Goal: Task Accomplishment & Management: Complete application form

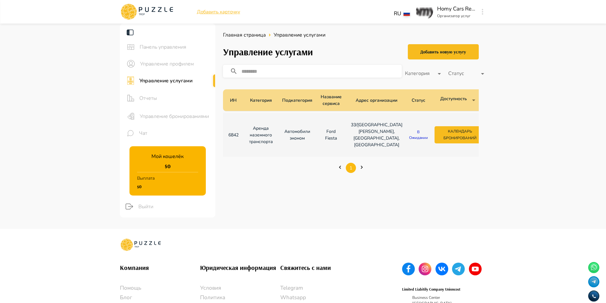
scroll to position [0, 80]
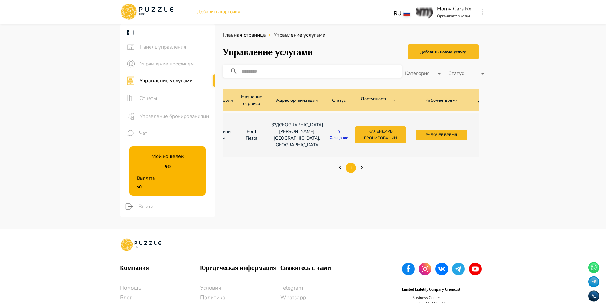
drag, startPoint x: 459, startPoint y: 132, endPoint x: 457, endPoint y: 136, distance: 4.0
click at [480, 136] on icon "button" at bounding box center [483, 134] width 6 height 6
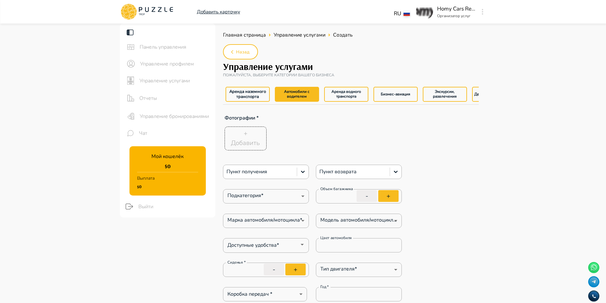
type textarea "*"
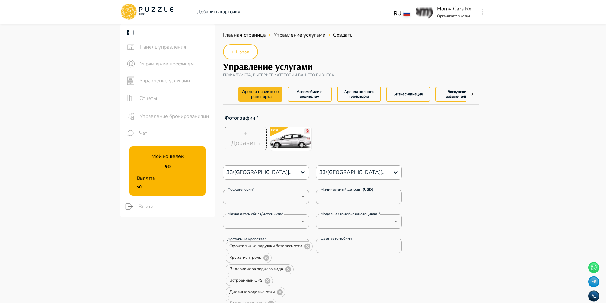
type textarea "*"
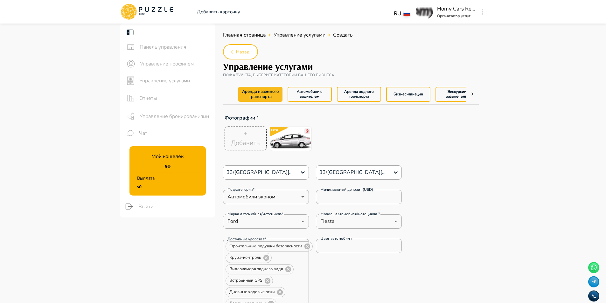
type textarea "*"
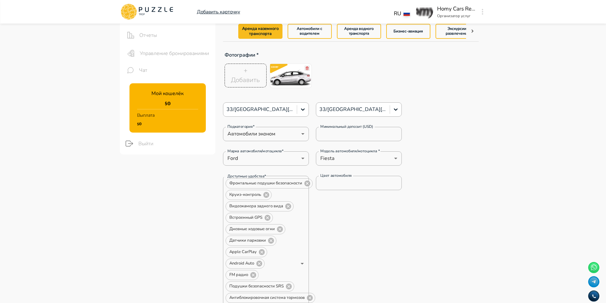
scroll to position [64, 0]
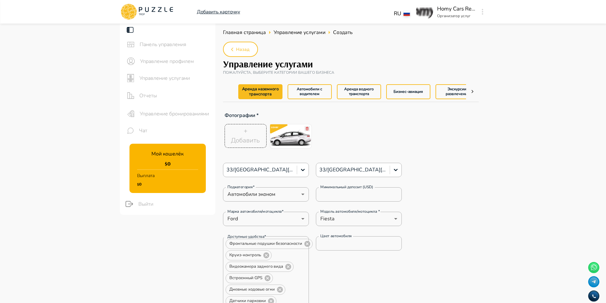
scroll to position [0, 0]
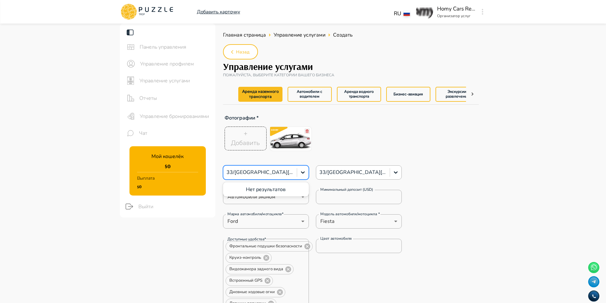
click at [261, 174] on div at bounding box center [259, 172] width 67 height 8
click at [268, 173] on div at bounding box center [259, 172] width 67 height 8
type textarea "*"
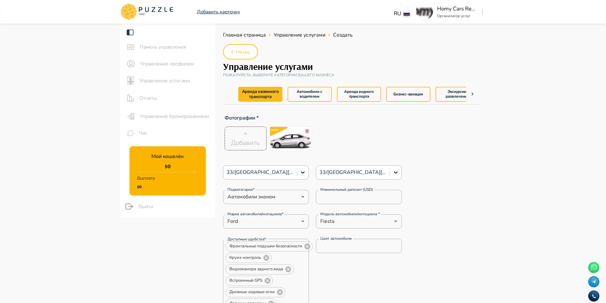
type textarea "*"
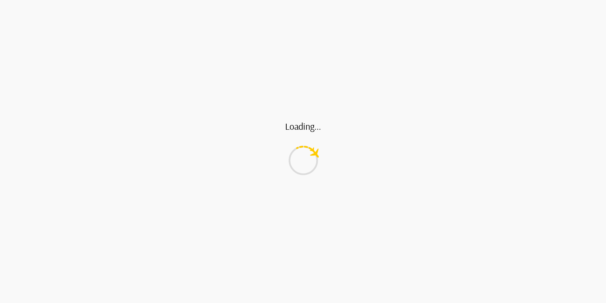
type textarea "*"
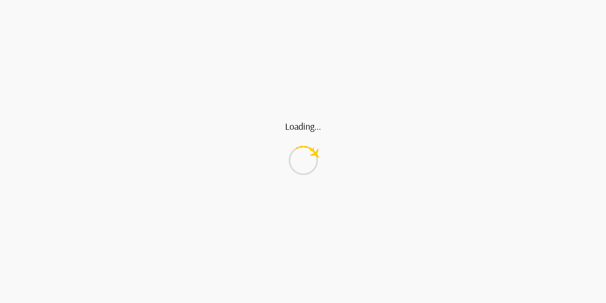
type textarea "*"
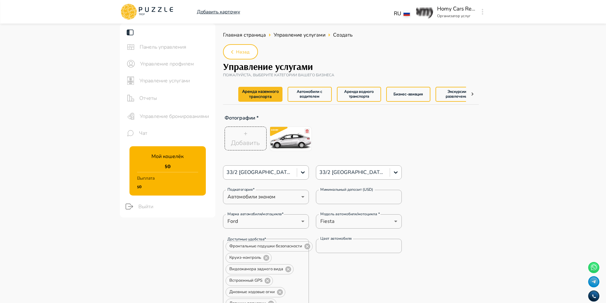
type textarea "*"
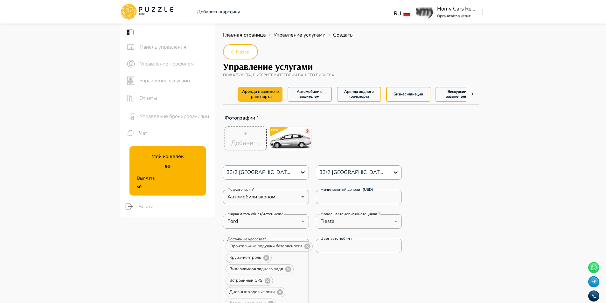
type textarea "*"
click at [171, 47] on span "Панель управления" at bounding box center [175, 47] width 71 height 8
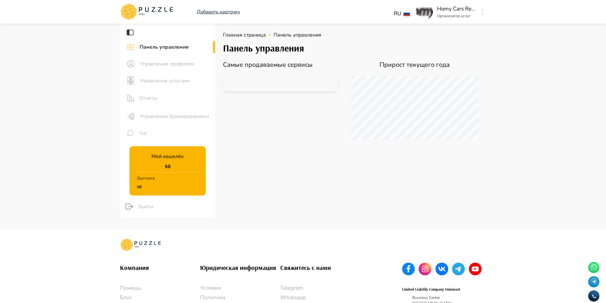
click at [171, 64] on span "Управление профилем" at bounding box center [175, 64] width 70 height 8
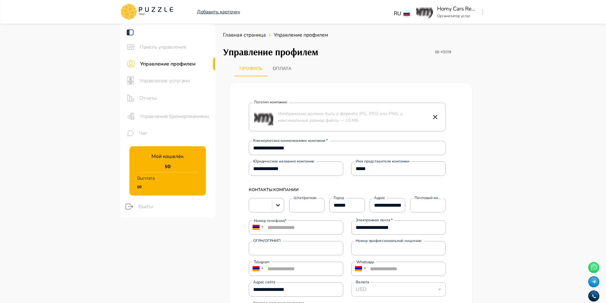
type textarea "*"
click at [165, 78] on span "Управление услугами" at bounding box center [174, 81] width 71 height 8
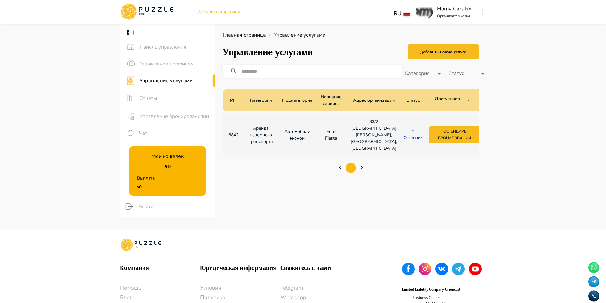
click at [506, 38] on main "Панель управления Управление профилем Управление услугами Отчеты Управление бро…" at bounding box center [303, 126] width 606 height 205
click at [445, 53] on div "Добавить новую услугу" at bounding box center [443, 52] width 46 height 8
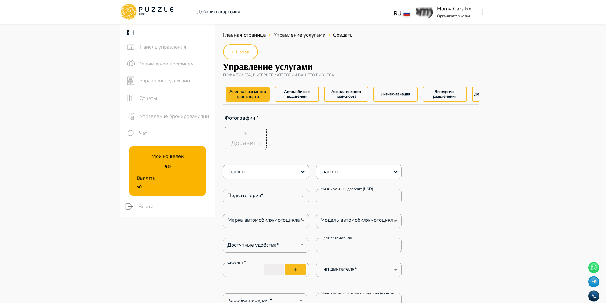
type textarea "*"
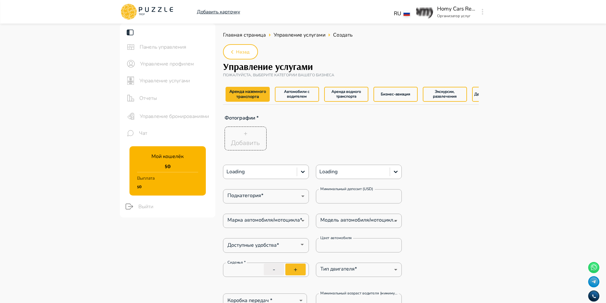
type textarea "*"
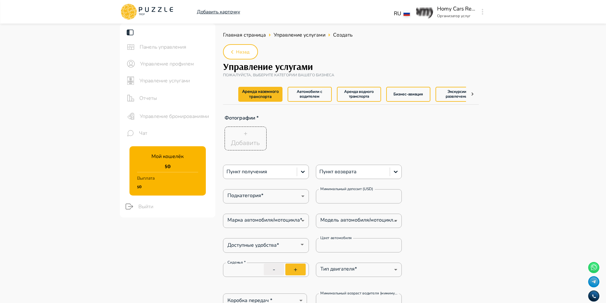
type textarea "*"
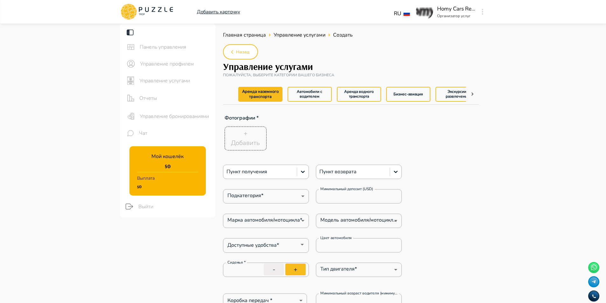
type textarea "*"
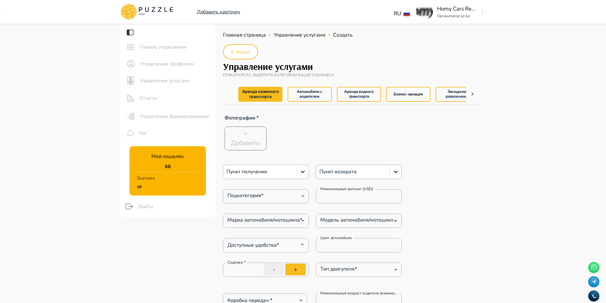
click at [291, 170] on div at bounding box center [259, 172] width 67 height 8
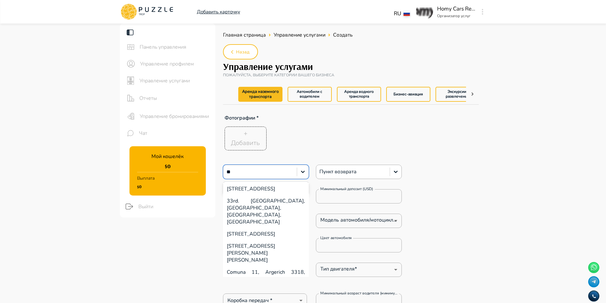
type input "**"
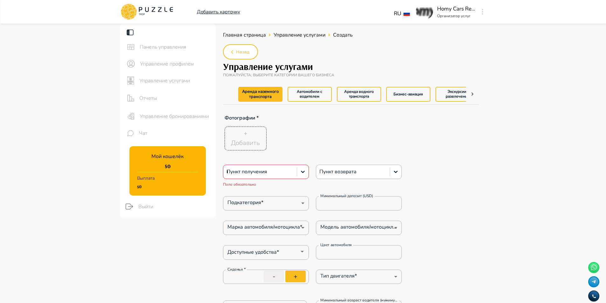
type textarea "*"
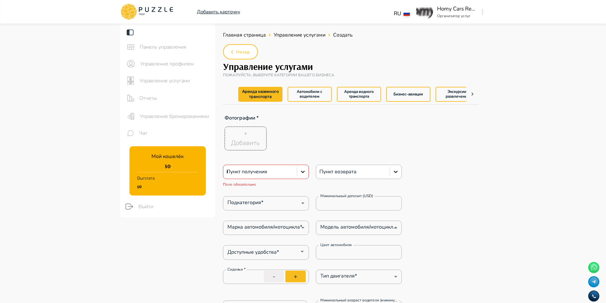
type textarea "*"
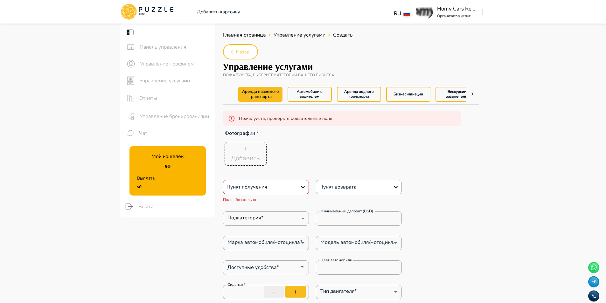
type textarea "*"
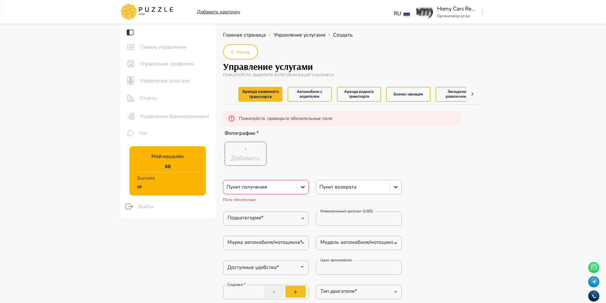
type textarea "*"
click at [245, 182] on div "Пункт получения" at bounding box center [259, 187] width 73 height 11
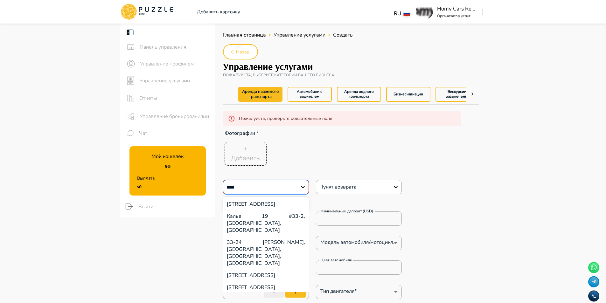
type input "****"
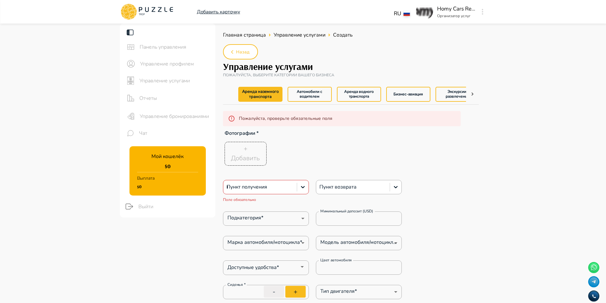
type textarea "*"
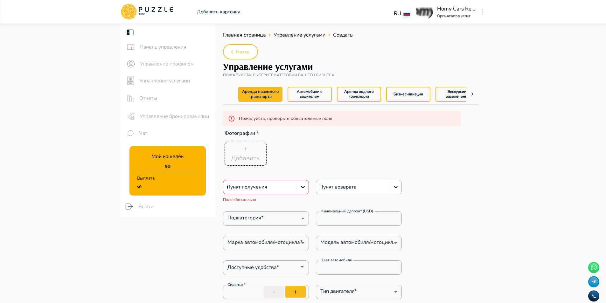
type textarea "*"
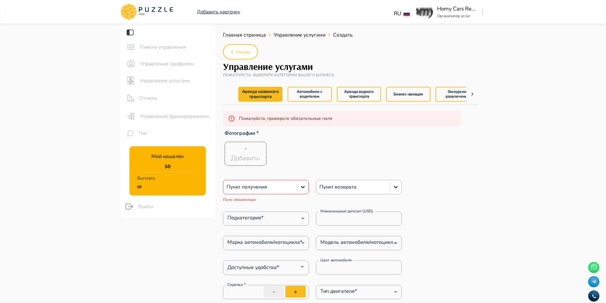
type textarea "*"
click at [258, 188] on div at bounding box center [259, 187] width 67 height 8
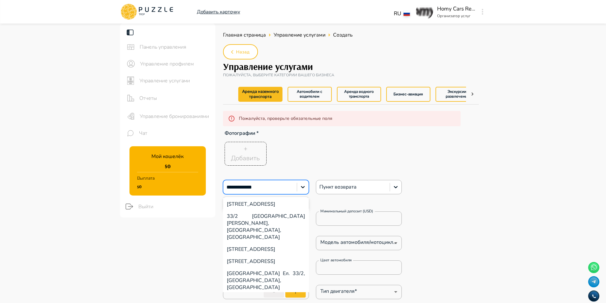
type input "**********"
click at [267, 227] on div "33/2 [GEOGRAPHIC_DATA][PERSON_NAME], [GEOGRAPHIC_DATA], [GEOGRAPHIC_DATA]" at bounding box center [266, 226] width 86 height 33
type textarea "*"
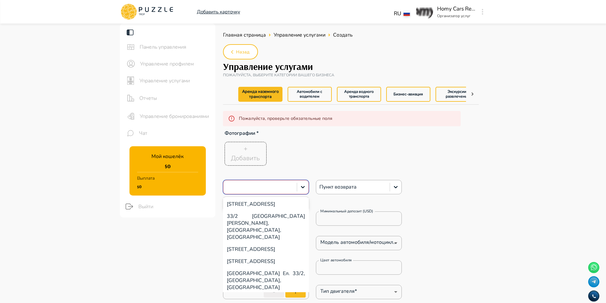
type textarea "*"
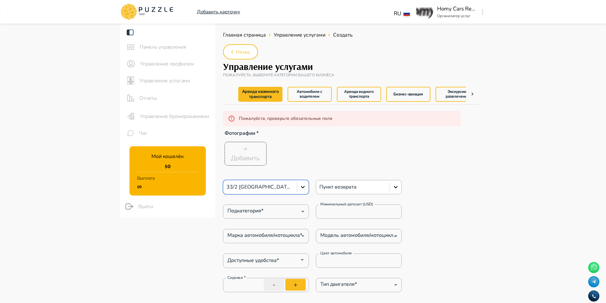
type textarea "*"
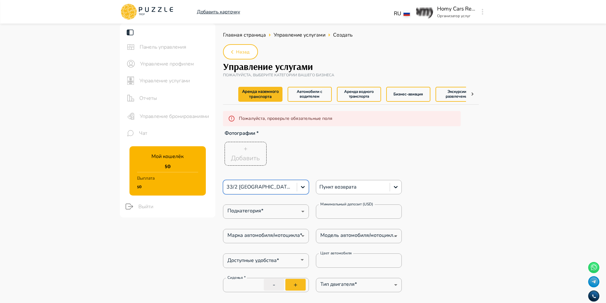
type textarea "*"
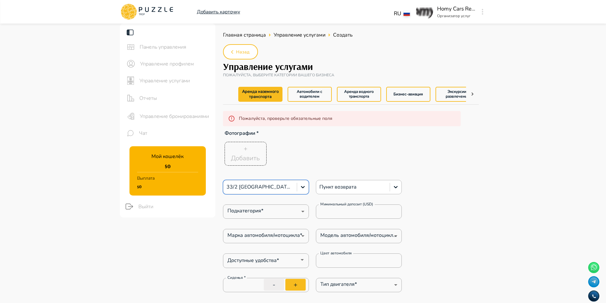
type textarea "*"
click at [381, 185] on div at bounding box center [352, 187] width 67 height 8
type textarea "*"
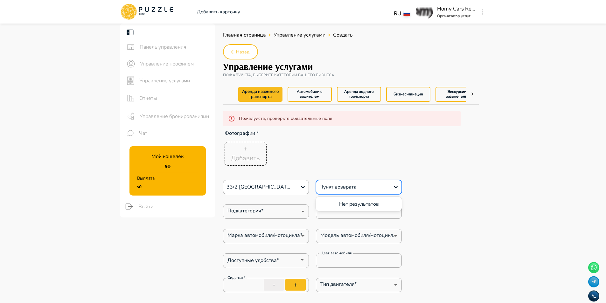
type textarea "*"
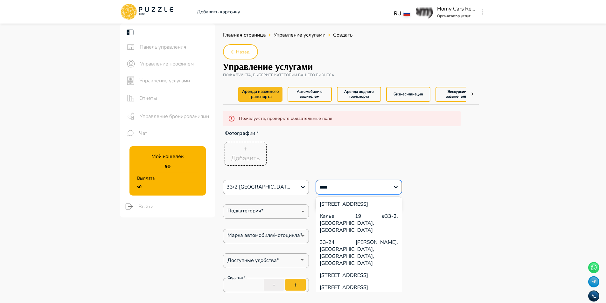
type input "****"
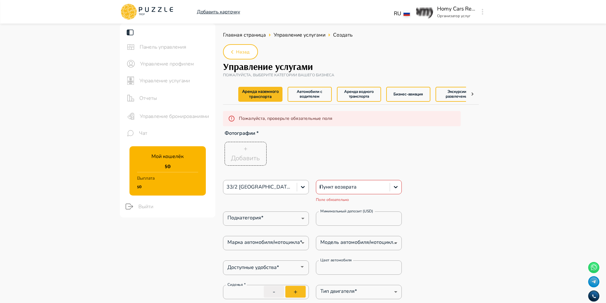
type textarea "*"
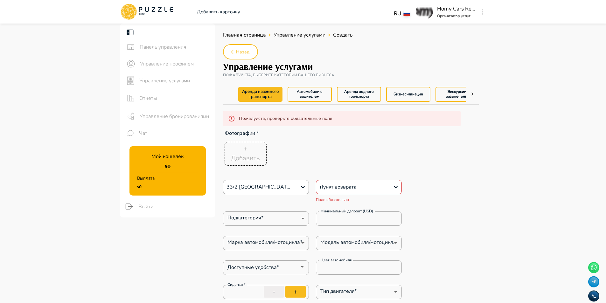
type textarea "*"
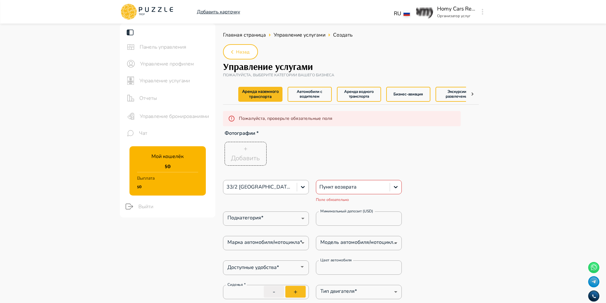
type textarea "*"
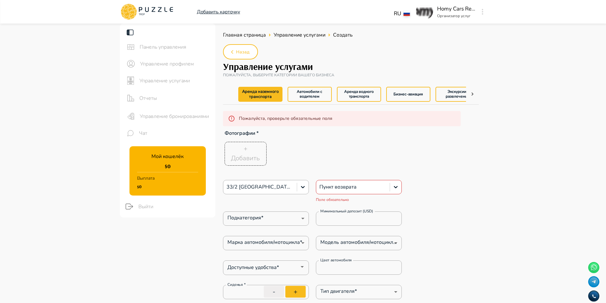
type textarea "*"
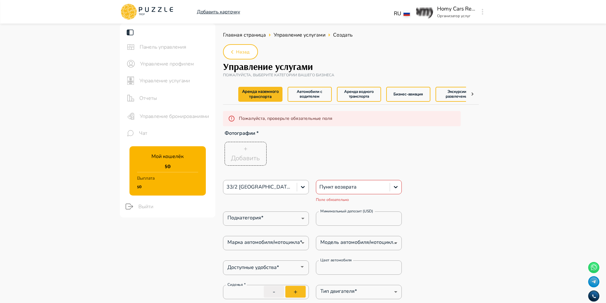
type textarea "*"
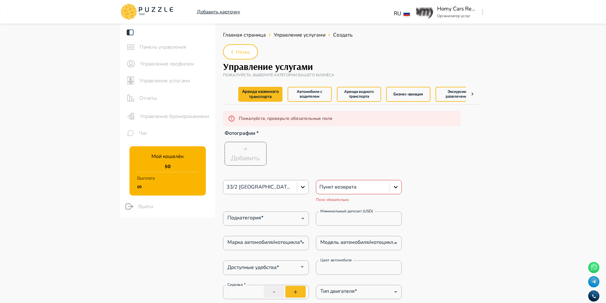
type textarea "*"
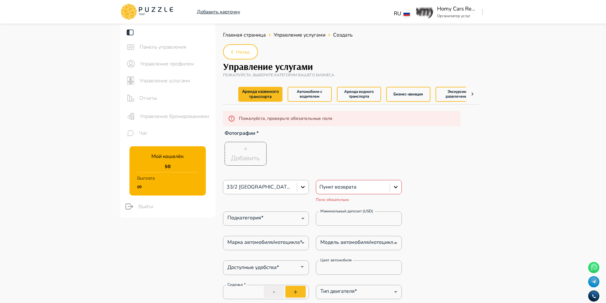
type textarea "*"
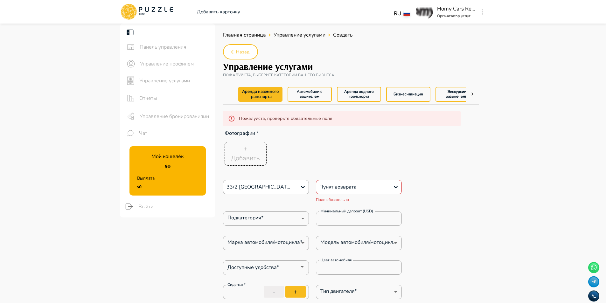
type textarea "*"
